Goal: Task Accomplishment & Management: Use online tool/utility

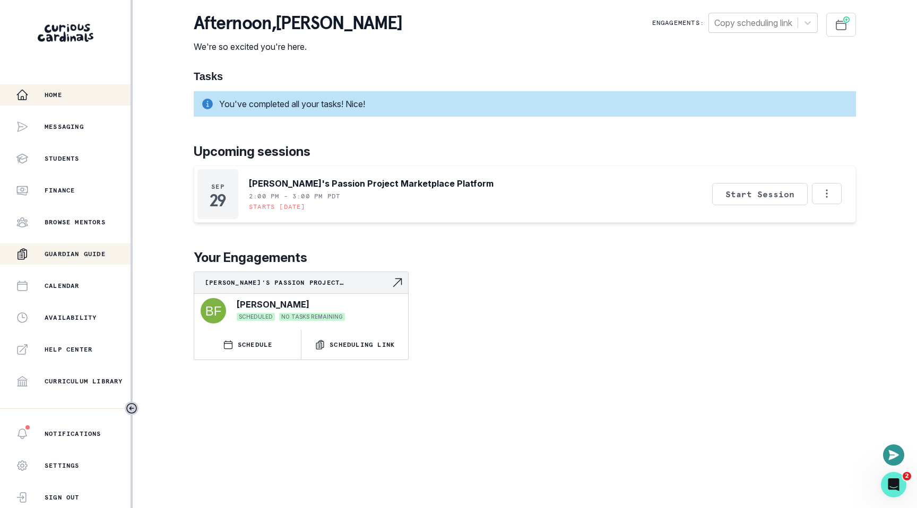
scroll to position [175, 0]
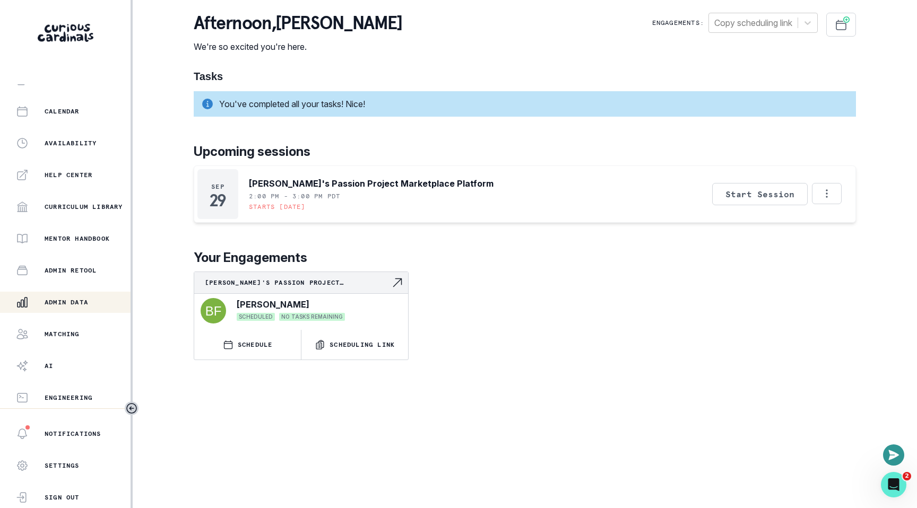
click at [78, 302] on p "Admin Data" at bounding box center [67, 302] width 44 height 8
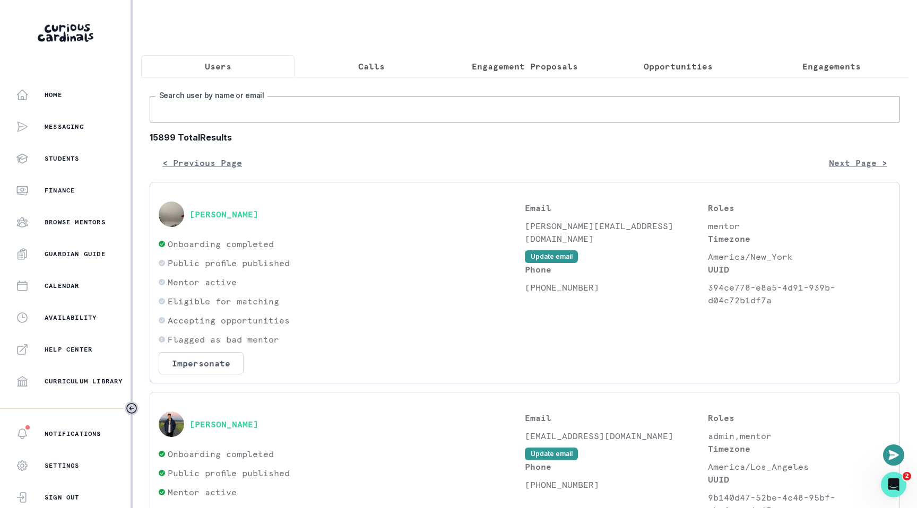
click at [389, 102] on input "Search user by name or email" at bounding box center [525, 109] width 750 height 27
type input "[PERSON_NAME]"
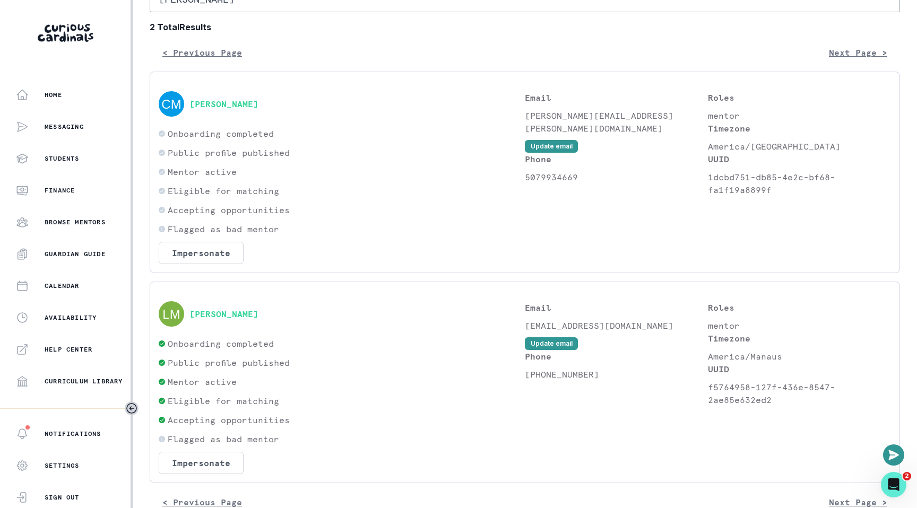
scroll to position [136, 0]
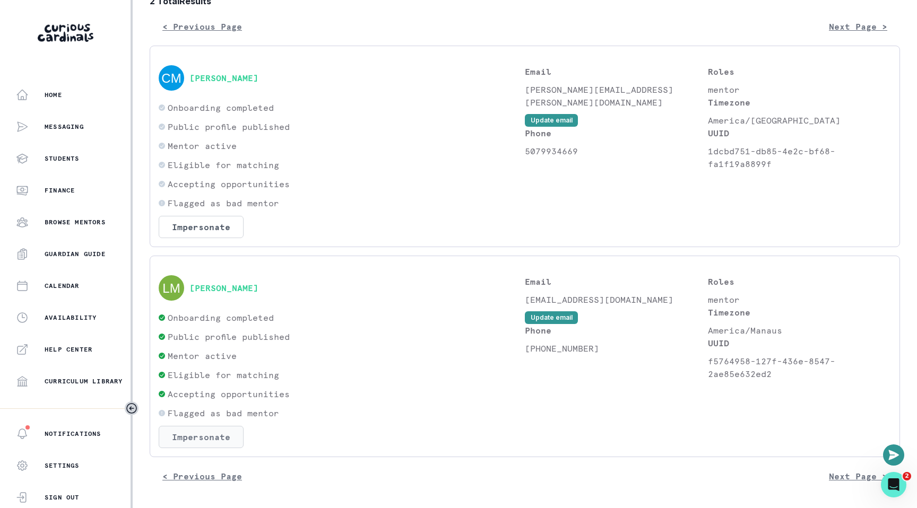
click at [201, 445] on button "Impersonate" at bounding box center [201, 437] width 85 height 22
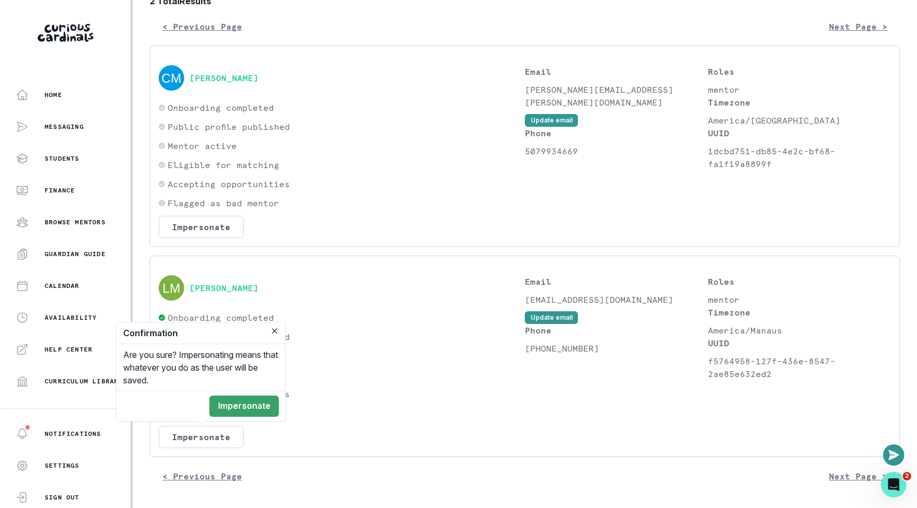
click at [245, 393] on footer "Impersonate" at bounding box center [201, 406] width 169 height 30
click at [245, 406] on button "Impersonate" at bounding box center [245, 406] width 70 height 21
